Goal: Find specific page/section: Find specific page/section

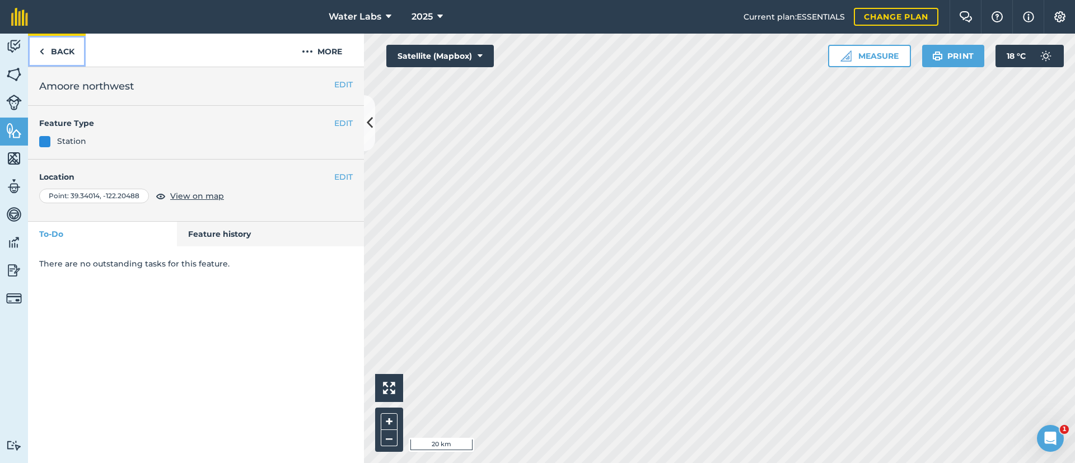
click at [59, 45] on link "Back" at bounding box center [57, 50] width 58 height 33
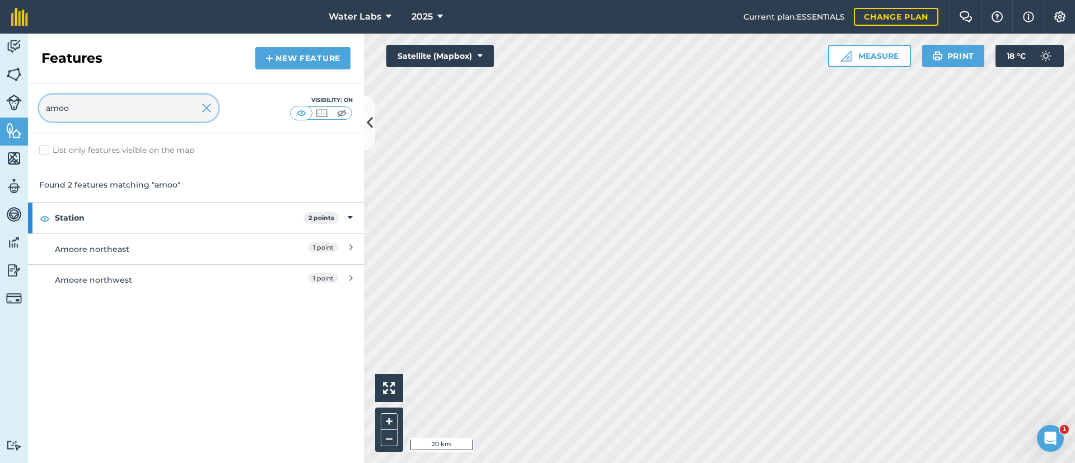
click at [112, 107] on input "amoo" at bounding box center [128, 108] width 179 height 27
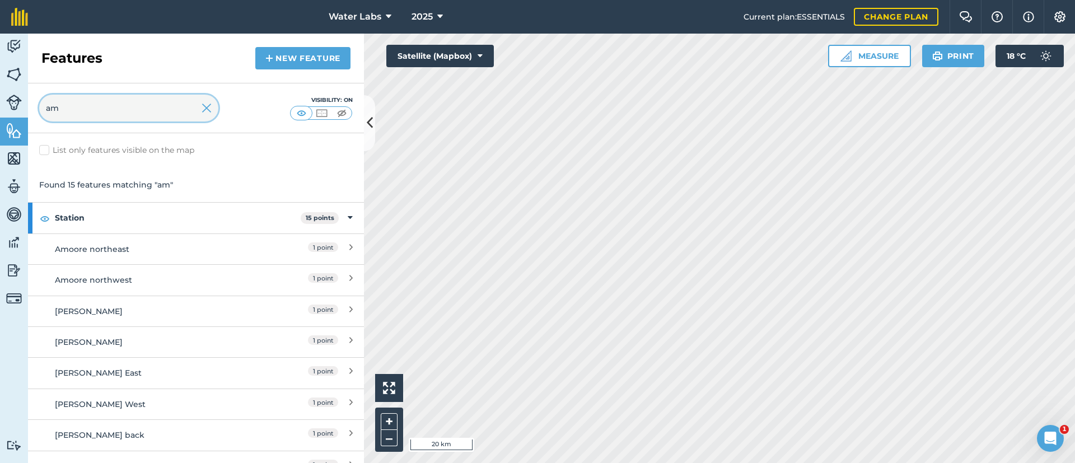
type input "a"
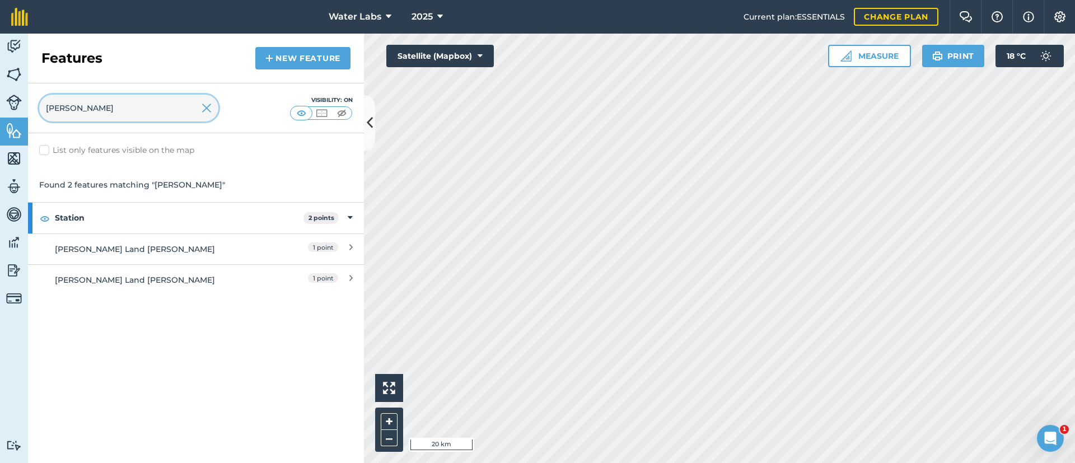
type input "[PERSON_NAME]"
click at [207, 110] on img at bounding box center [207, 107] width 10 height 13
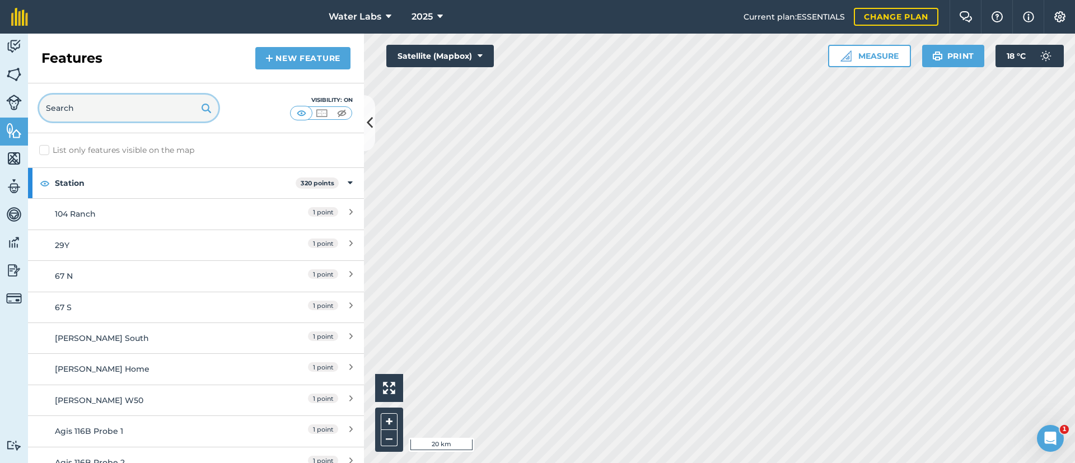
click at [158, 110] on input "text" at bounding box center [128, 108] width 179 height 27
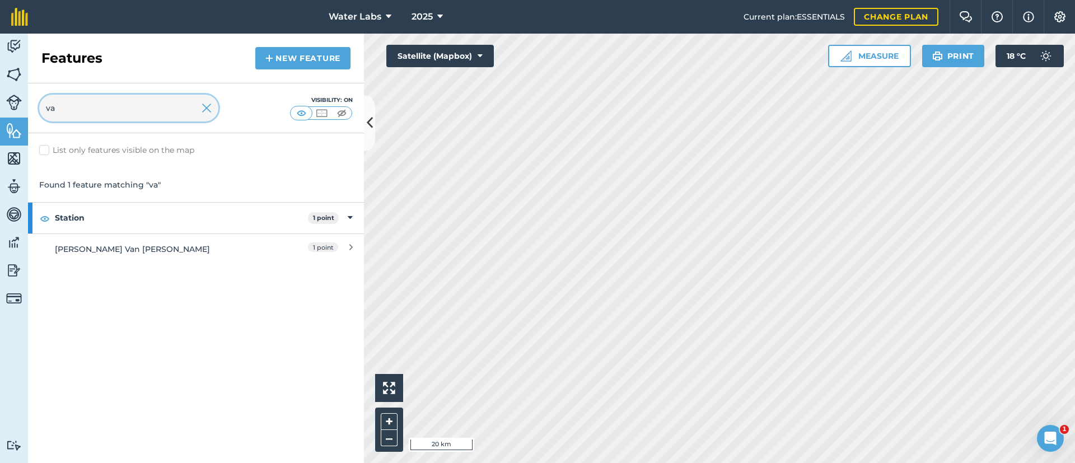
type input "v"
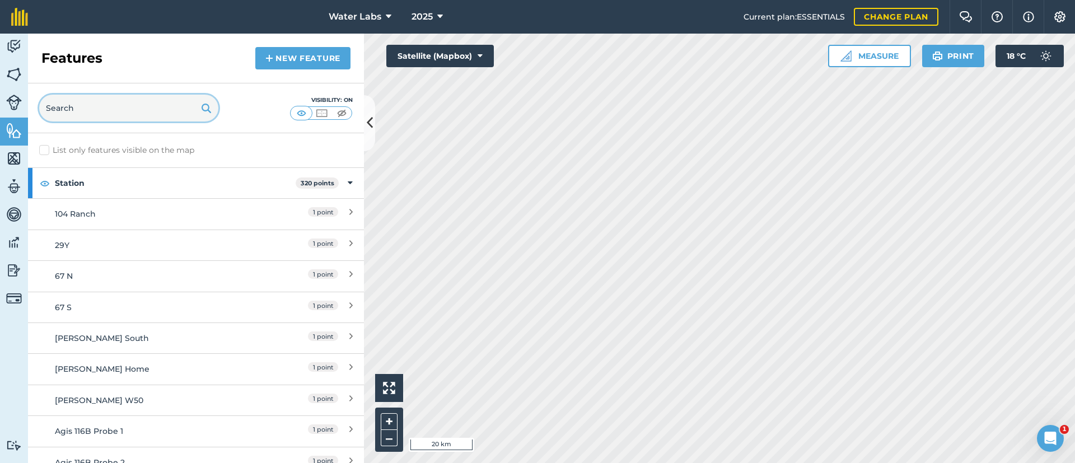
click at [164, 114] on input "text" at bounding box center [128, 108] width 179 height 27
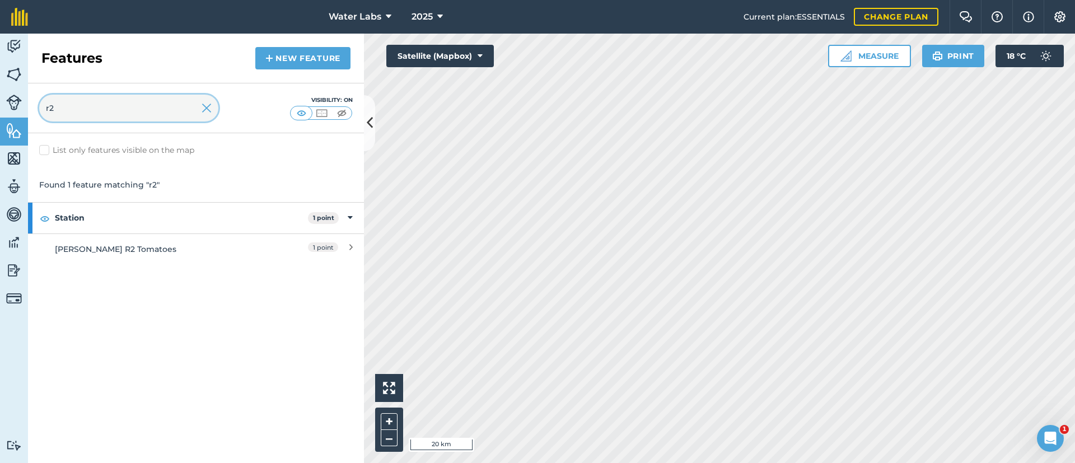
type input "r2"
click at [203, 111] on img at bounding box center [207, 107] width 10 height 13
